Goal: Find specific page/section: Find specific page/section

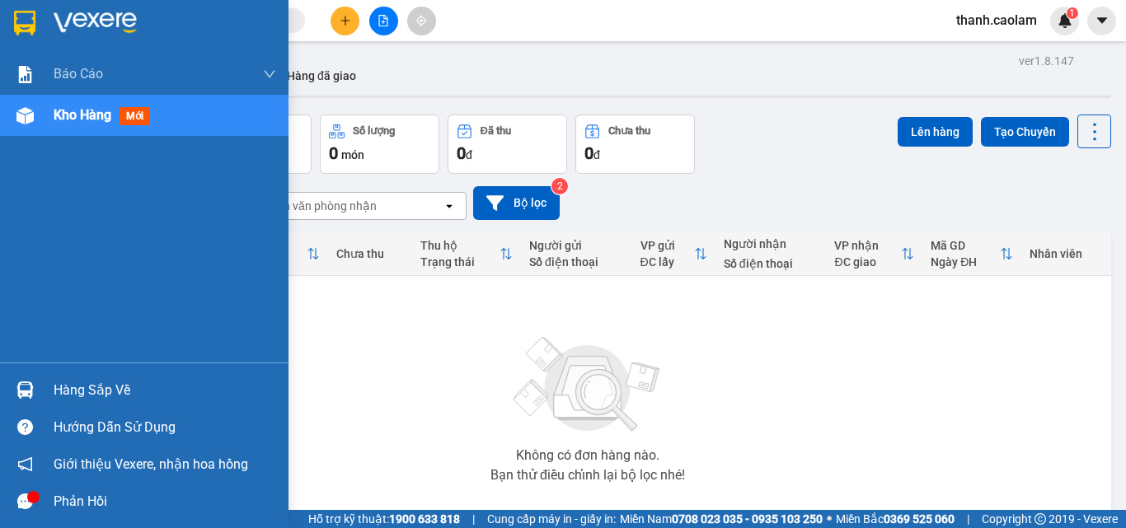
click at [26, 26] on img at bounding box center [24, 23] width 21 height 25
click at [15, 39] on div at bounding box center [144, 27] width 288 height 54
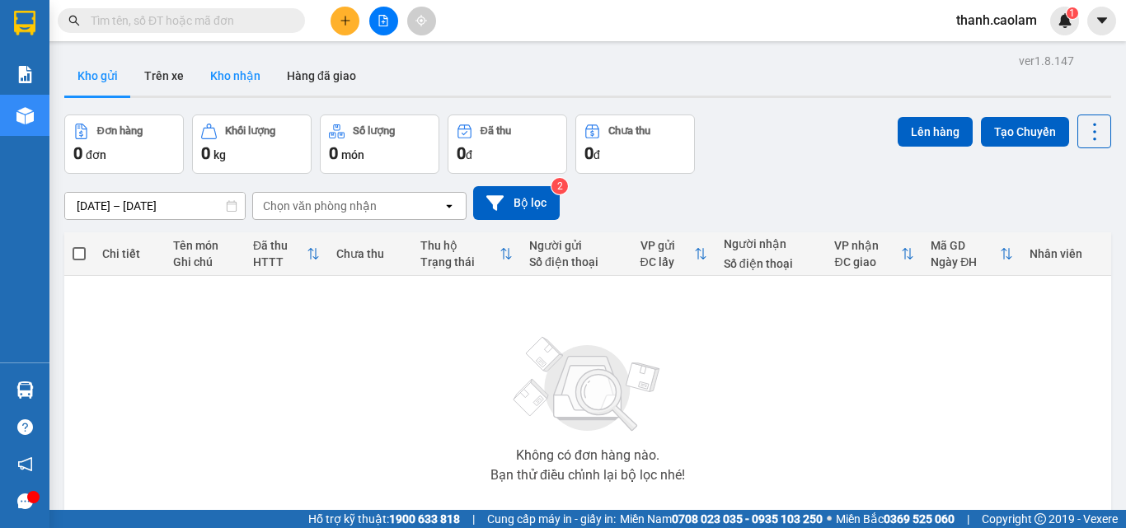
click at [247, 68] on button "Kho nhận" at bounding box center [235, 76] width 77 height 40
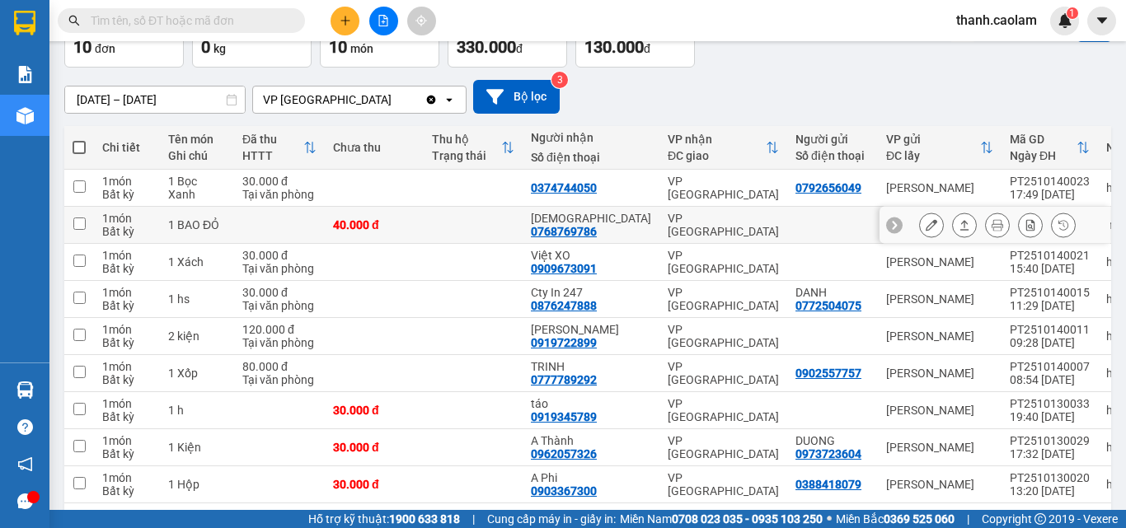
scroll to position [211, 0]
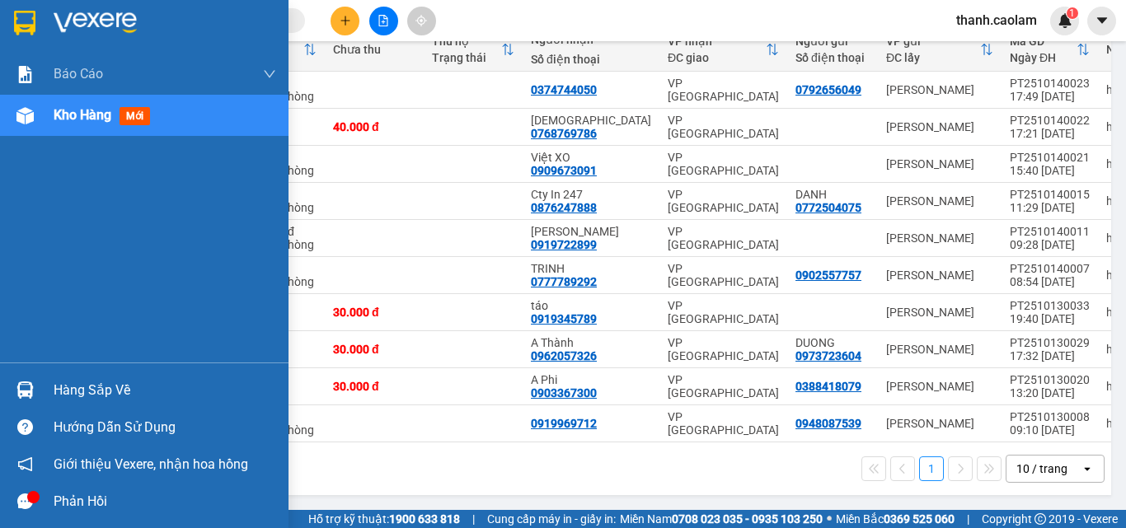
click at [29, 27] on img at bounding box center [24, 23] width 21 height 25
